Goal: Transaction & Acquisition: Purchase product/service

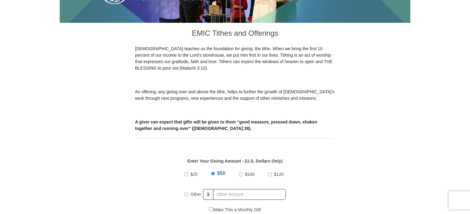
scroll to position [173, 0]
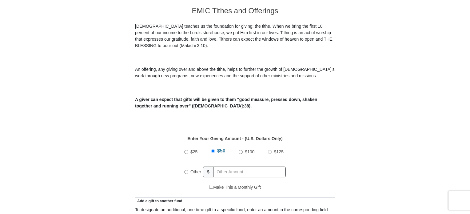
click at [186, 170] on input "Other" at bounding box center [186, 172] width 4 height 4
radio input "true"
type input "180"
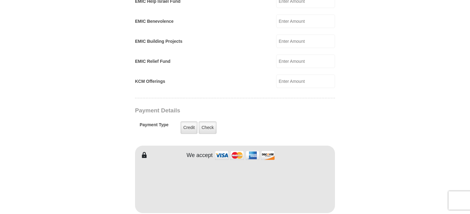
scroll to position [404, 0]
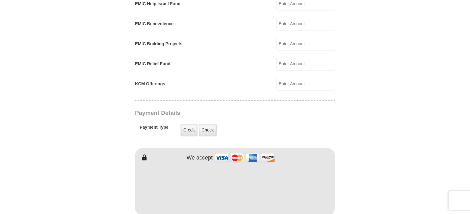
type input "[PERSON_NAME]"
type input "Pontnack"
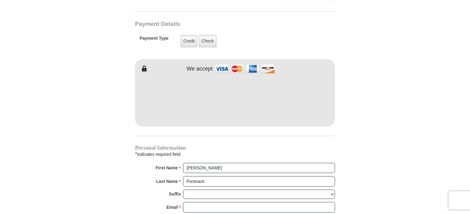
scroll to position [492, 0]
click at [417, 131] on body "[GEOGRAPHIC_DATA][DEMOGRAPHIC_DATA] Online Giving Because of gifts like yours, …" at bounding box center [235, 66] width 470 height 1116
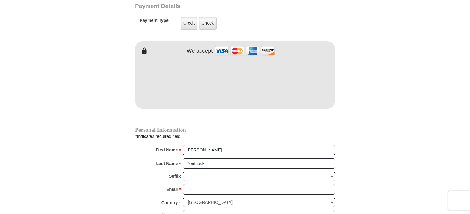
scroll to position [517, 0]
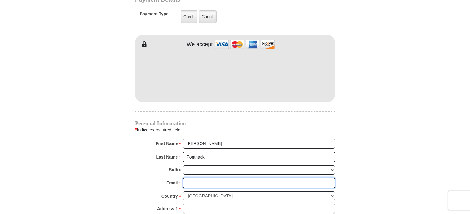
click at [198, 178] on input "Email *" at bounding box center [259, 183] width 152 height 10
type input "[EMAIL_ADDRESS][DOMAIN_NAME]"
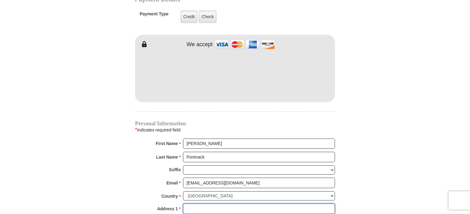
type input "[STREET_ADDRESS]"
type input "APT. 12111"
type input "ROCKFORD"
select select "IL"
type input "61109"
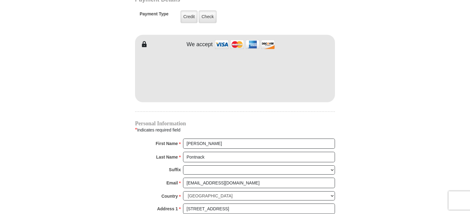
type input "8155660451"
click at [469, 133] on body "[GEOGRAPHIC_DATA][DEMOGRAPHIC_DATA] Online Giving Because of gifts like yours, …" at bounding box center [235, 41] width 470 height 1116
drag, startPoint x: 469, startPoint y: 133, endPoint x: 464, endPoint y: 134, distance: 5.5
click at [464, 134] on body "[GEOGRAPHIC_DATA][DEMOGRAPHIC_DATA] Online Giving Because of gifts like yours, …" at bounding box center [235, 41] width 470 height 1116
click at [469, 124] on body "[GEOGRAPHIC_DATA][DEMOGRAPHIC_DATA] Online Giving Because of gifts like yours, …" at bounding box center [235, 41] width 470 height 1116
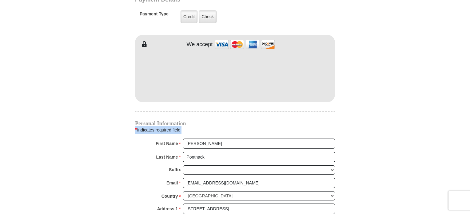
drag, startPoint x: 469, startPoint y: 124, endPoint x: 469, endPoint y: 113, distance: 11.4
click at [469, 113] on body "[GEOGRAPHIC_DATA][DEMOGRAPHIC_DATA] Online Giving Because of gifts like yours, …" at bounding box center [235, 41] width 470 height 1116
click at [462, 118] on body "[GEOGRAPHIC_DATA][DEMOGRAPHIC_DATA] Online Giving Because of gifts like yours, …" at bounding box center [235, 41] width 470 height 1116
drag, startPoint x: 470, startPoint y: 119, endPoint x: 469, endPoint y: 115, distance: 4.8
click at [469, 115] on body "[GEOGRAPHIC_DATA][DEMOGRAPHIC_DATA] Online Giving Because of gifts like yours, …" at bounding box center [235, 41] width 470 height 1116
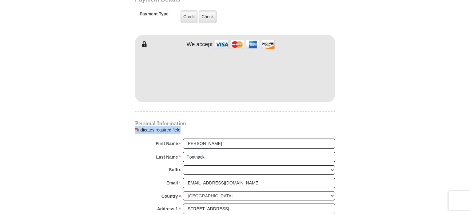
click at [469, 115] on body "[GEOGRAPHIC_DATA][DEMOGRAPHIC_DATA] Online Giving Because of gifts like yours, …" at bounding box center [235, 41] width 470 height 1116
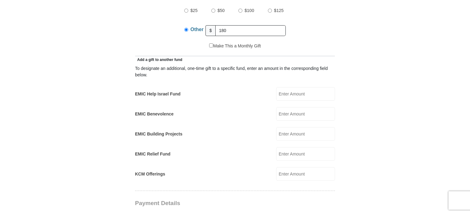
scroll to position [306, 0]
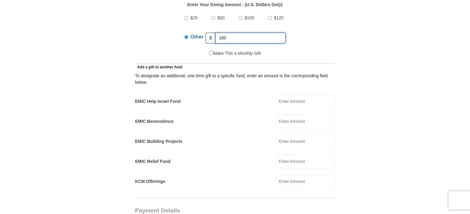
click at [226, 33] on input "180" at bounding box center [250, 38] width 70 height 11
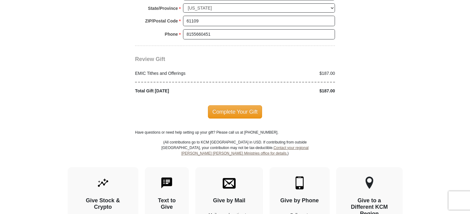
scroll to position [752, 0]
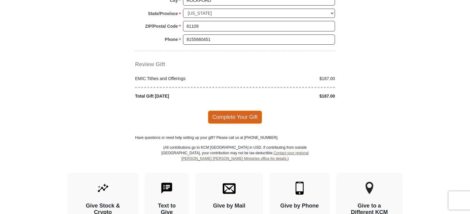
type input "187"
click at [239, 110] on span "Complete Your Gift" at bounding box center [235, 116] width 54 height 13
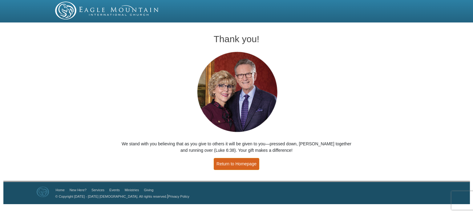
click at [241, 162] on link "Return to Homepage" at bounding box center [237, 164] width 46 height 12
